Goal: Task Accomplishment & Management: Use online tool/utility

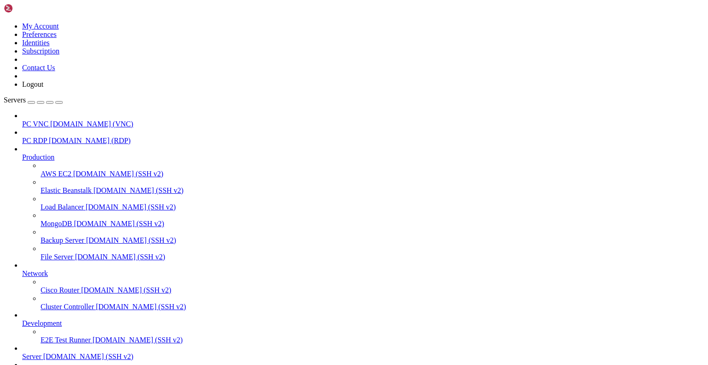
scroll to position [2822, 0]
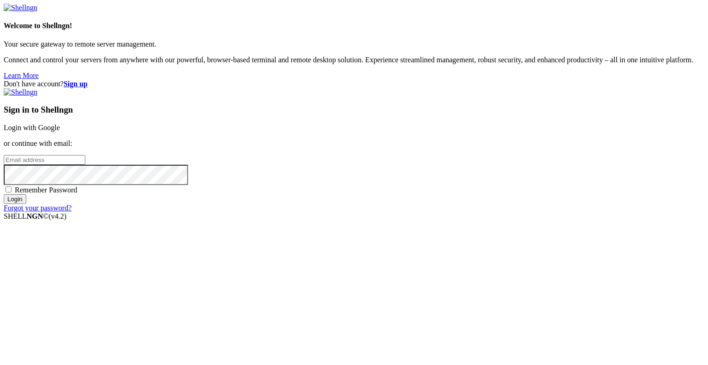
click at [85, 165] on input "email" at bounding box center [45, 160] width 82 height 10
type input "[EMAIL_ADDRESS][DOMAIN_NAME]"
click at [77, 194] on span "Remember Password" at bounding box center [46, 190] width 63 height 8
click at [12, 192] on input "Remember Password" at bounding box center [9, 189] width 6 height 6
checkbox input "true"
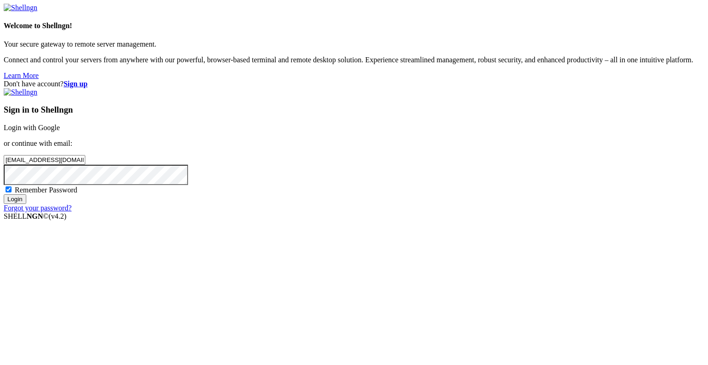
click at [394, 212] on div "Sign in to Shellngn Login with Google or continue with email: [EMAIL_ADDRESS][D…" at bounding box center [354, 150] width 701 height 124
click at [26, 204] on input "Login" at bounding box center [15, 199] width 23 height 10
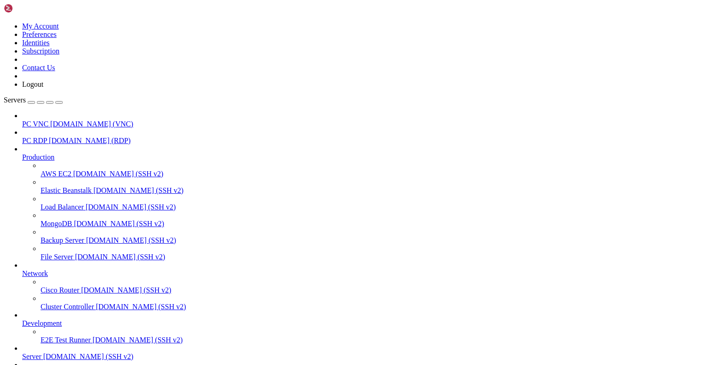
scroll to position [1718, 0]
